Goal: Find contact information: Find contact information

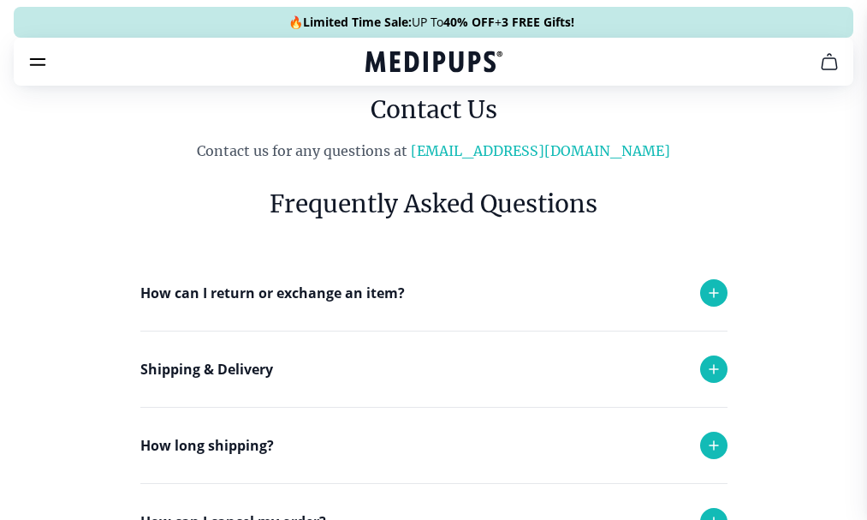
click at [704, 455] on icon at bounding box center [714, 445] width 21 height 21
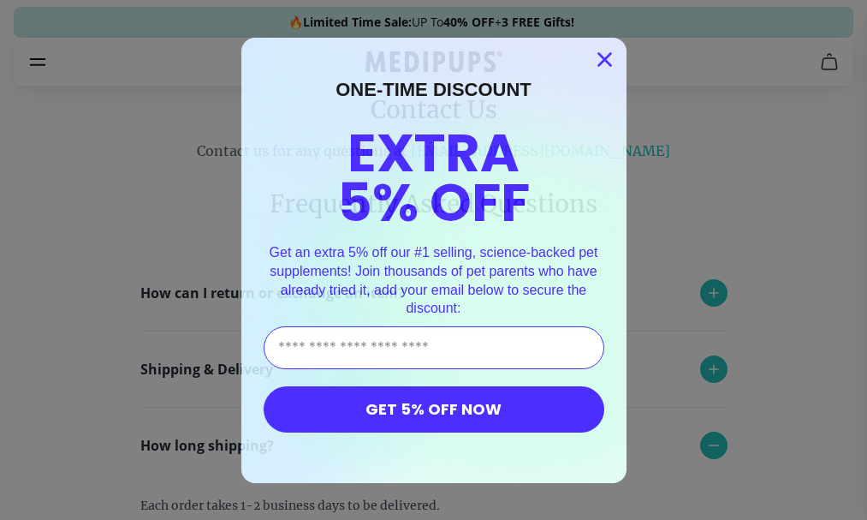
click at [605, 60] on icon "Close dialog" at bounding box center [604, 59] width 12 height 12
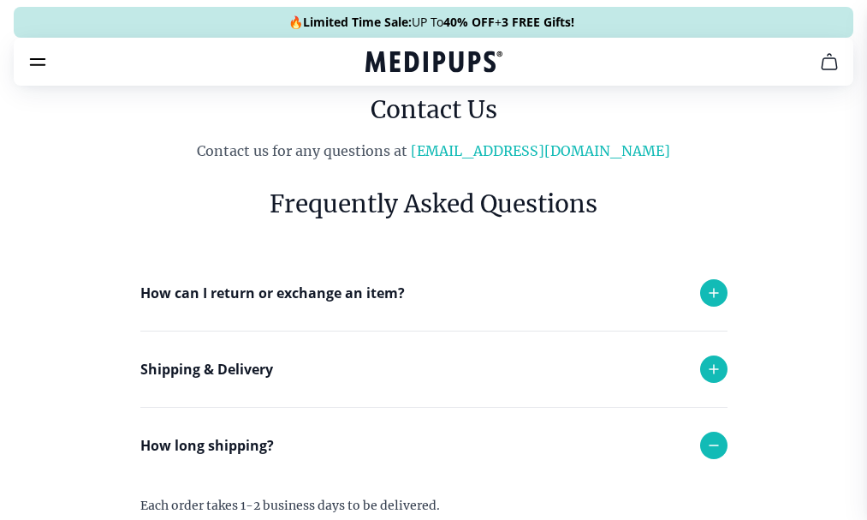
click at [704, 379] on icon at bounding box center [714, 369] width 21 height 21
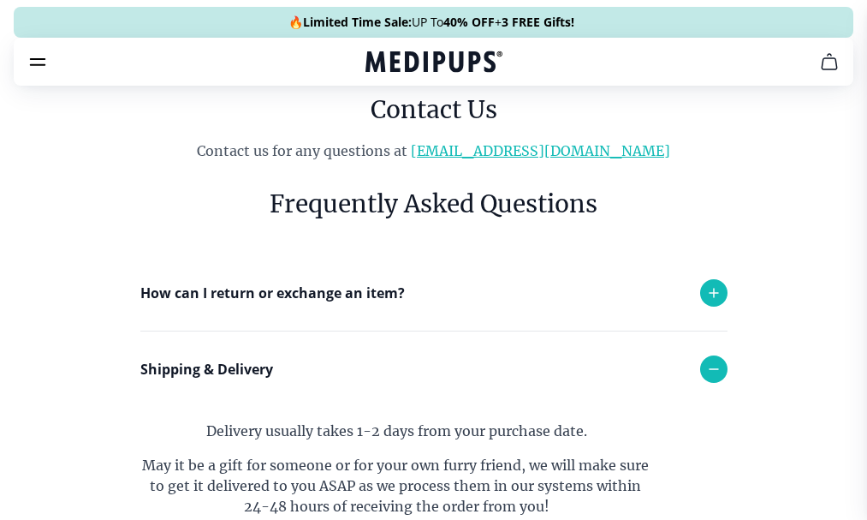
click at [547, 159] on link "[EMAIL_ADDRESS][DOMAIN_NAME]" at bounding box center [540, 150] width 259 height 17
click at [846, 45] on button "cart" at bounding box center [829, 61] width 41 height 41
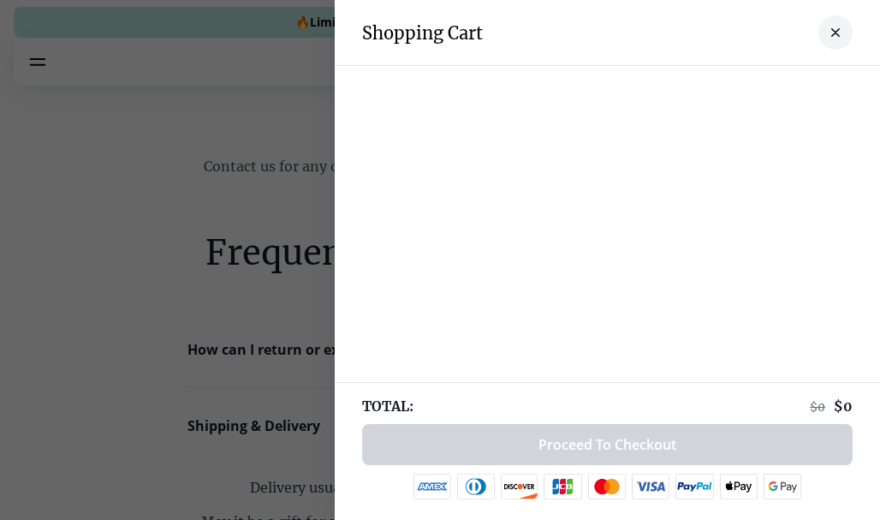
drag, startPoint x: 790, startPoint y: 59, endPoint x: 830, endPoint y: 30, distance: 49.0
click at [830, 30] on button "close-cart" at bounding box center [835, 32] width 34 height 34
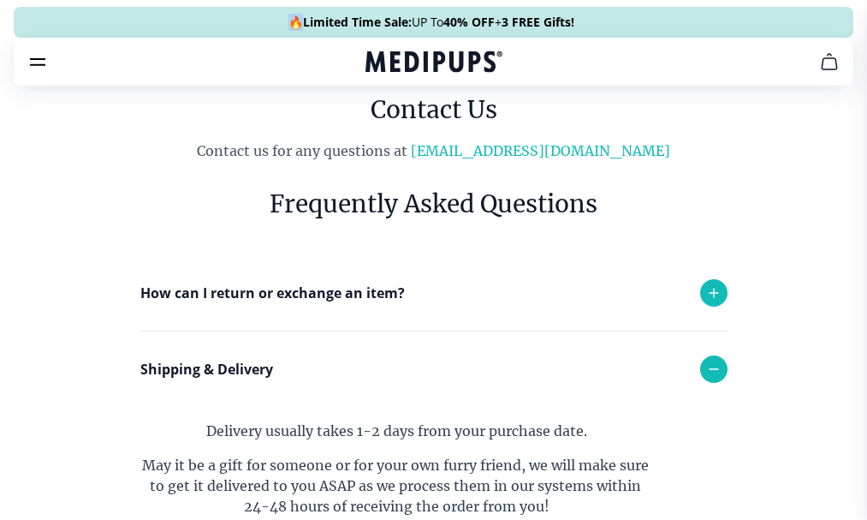
drag, startPoint x: 267, startPoint y: 2, endPoint x: 289, endPoint y: -24, distance: 34.0
click at [289, 0] on html "🔥 Limited Time Sale: UP To 40% OFF + 3 FREE Gifts! Supplements Supplements Prob…" at bounding box center [433, 260] width 867 height 520
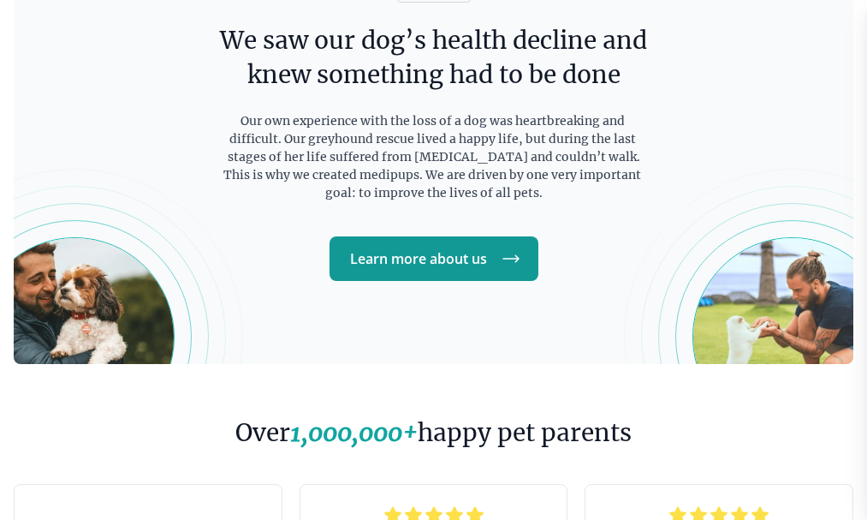
scroll to position [2437, 0]
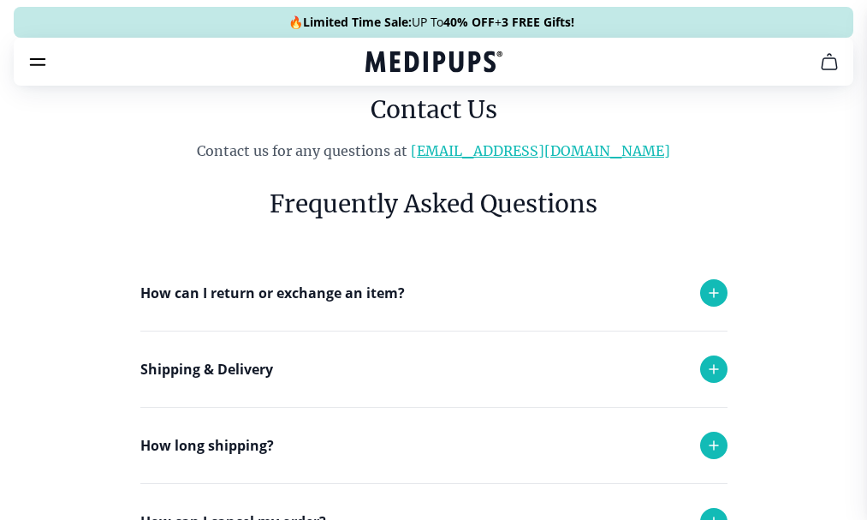
click at [545, 159] on link "[EMAIL_ADDRESS][DOMAIN_NAME]" at bounding box center [540, 150] width 259 height 17
click at [107, 268] on div "Frequently Asked Questions How can I return or exchange an item? Here at [GEOGR…" at bounding box center [434, 525] width 697 height 729
